Goal: Use online tool/utility: Use online tool/utility

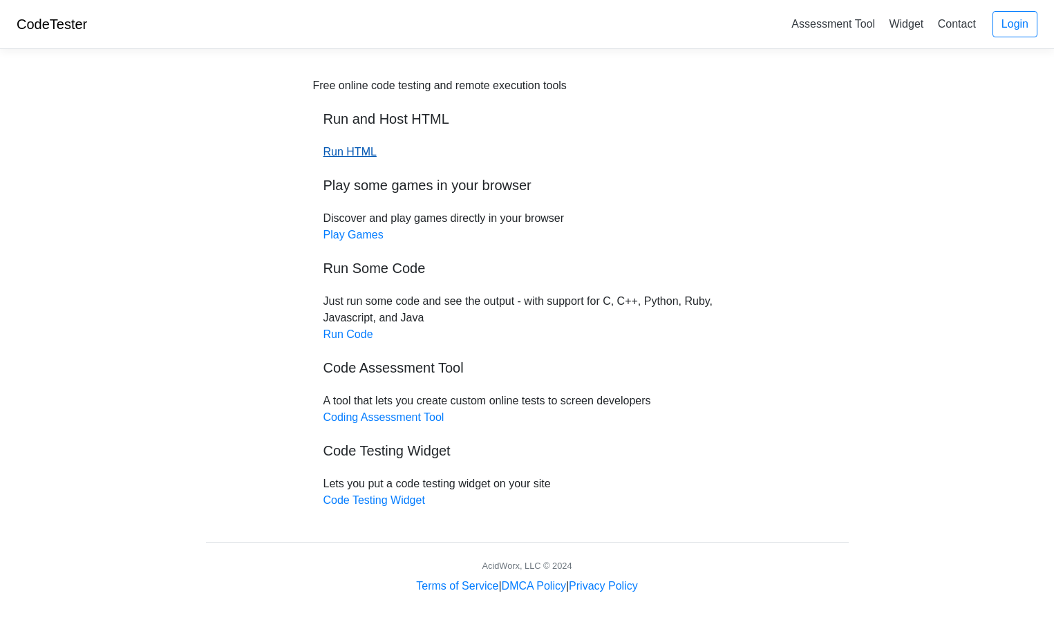
click at [357, 153] on link "Run HTML" at bounding box center [349, 152] width 53 height 12
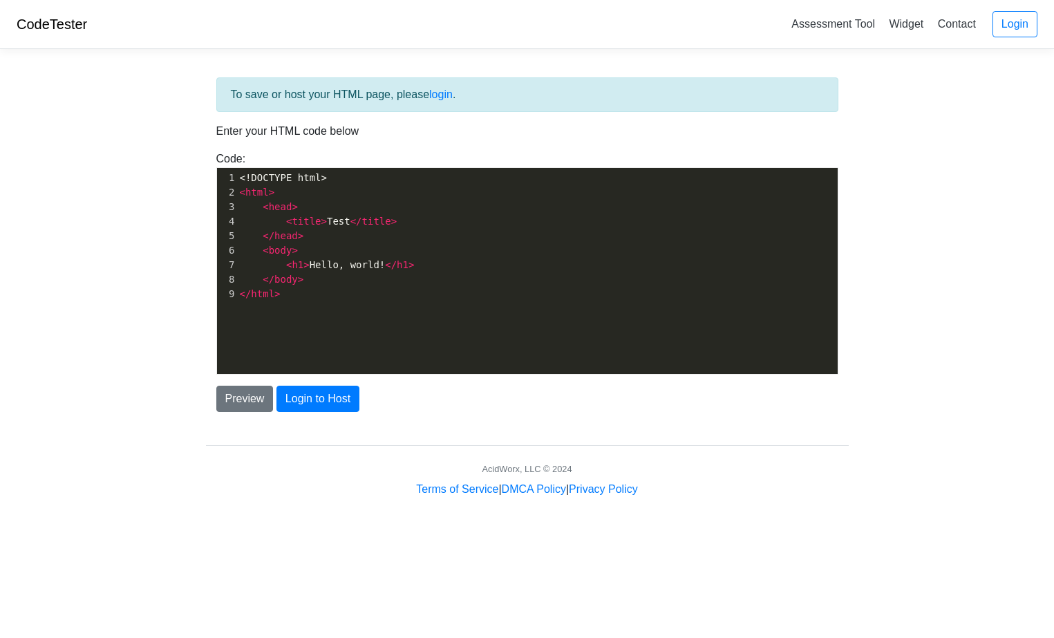
scroll to position [5, 0]
click at [504, 217] on pre "< title > Test </ title >" at bounding box center [537, 221] width 600 height 15
type textarea "<head> <title>Test</title> </head> <body> <h1>Hello, world!</h1> </body>"
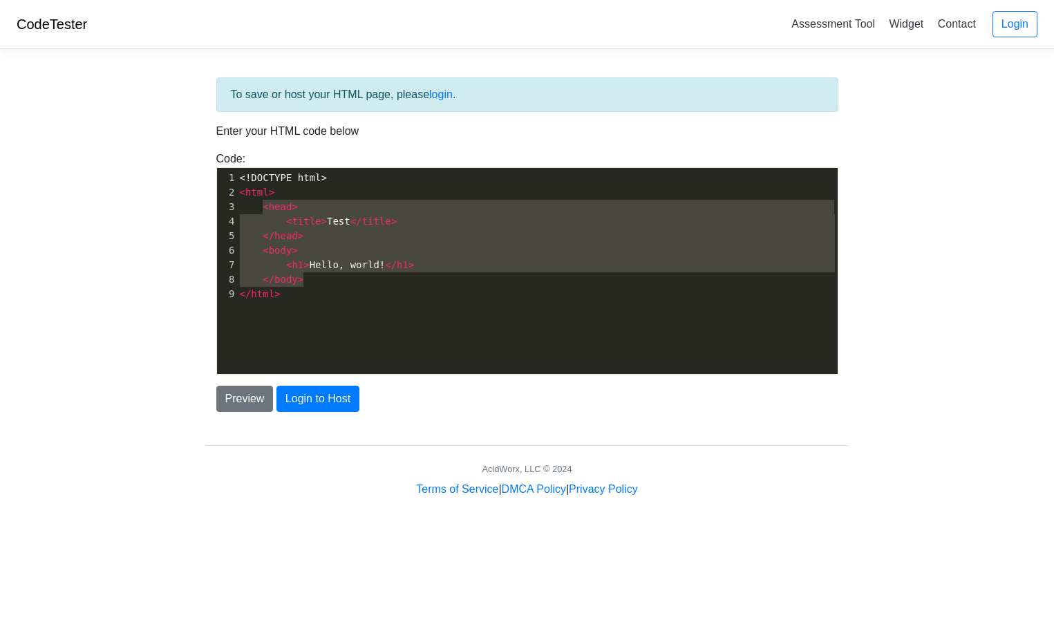
drag, startPoint x: 263, startPoint y: 208, endPoint x: 337, endPoint y: 283, distance: 105.0
click at [337, 283] on div "1 <!DOCTYPE html> 2 < html > 3 < head > 4 < title > Test </ title > 5 </ head >…" at bounding box center [537, 236] width 600 height 131
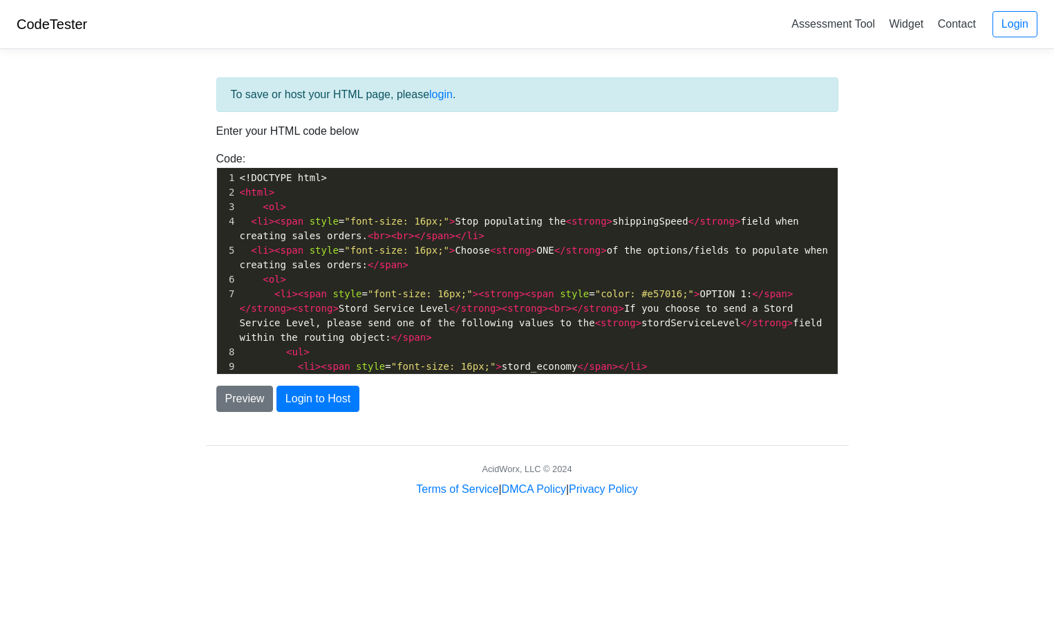
scroll to position [174, 0]
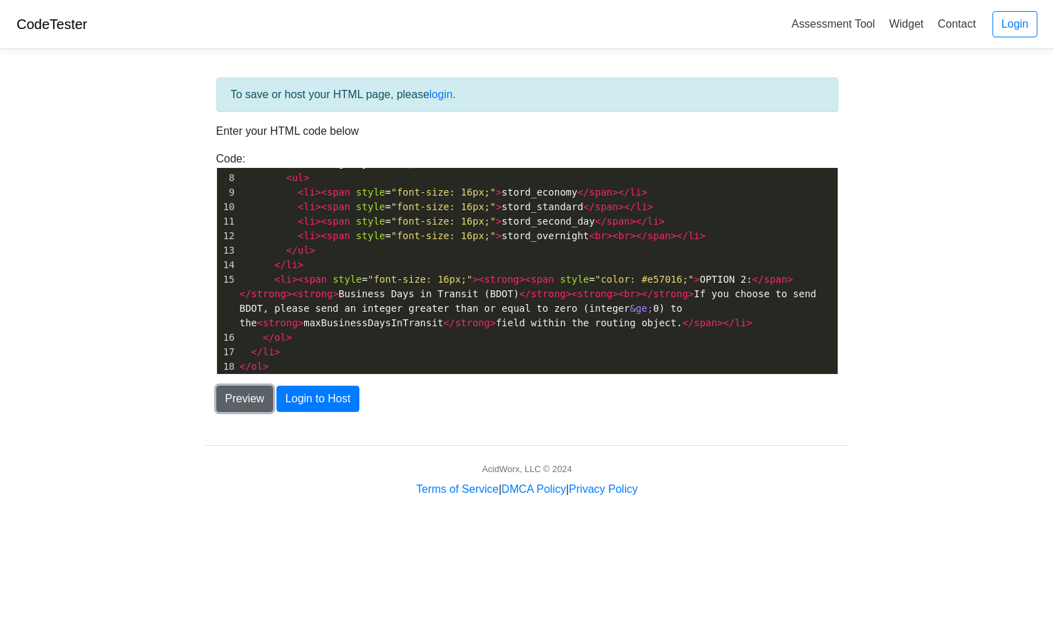
click at [234, 399] on button "Preview" at bounding box center [244, 399] width 57 height 26
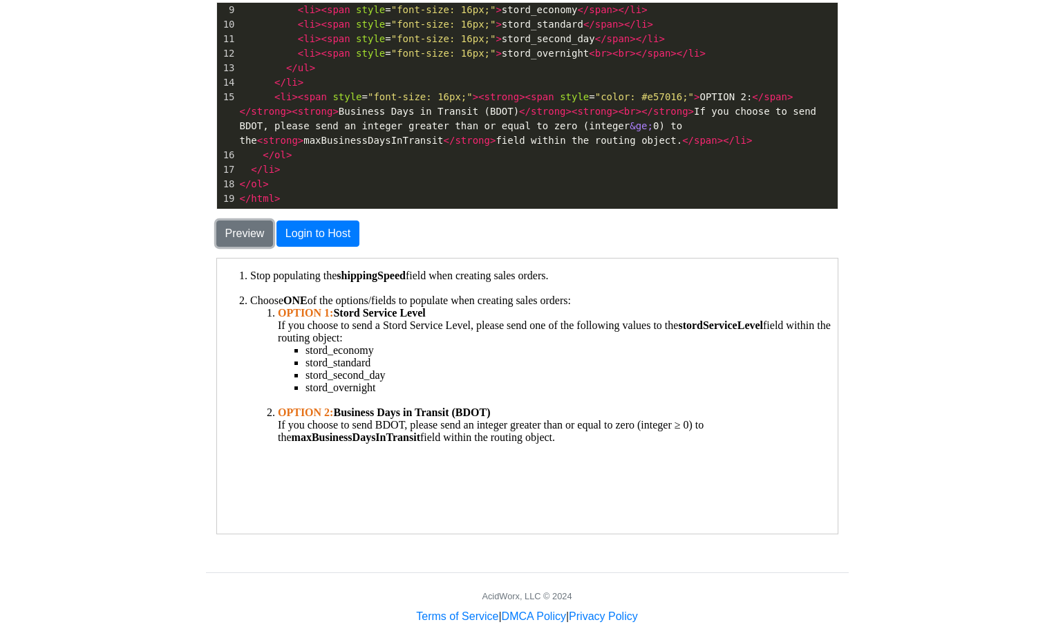
scroll to position [184, 0]
